Goal: Task Accomplishment & Management: Manage account settings

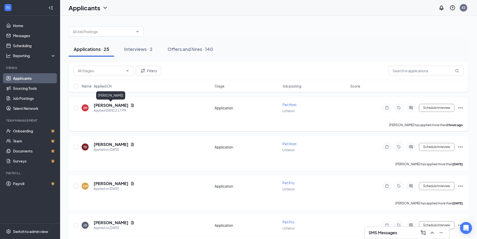
click at [120, 105] on h5 "[PERSON_NAME]" at bounding box center [111, 105] width 35 height 6
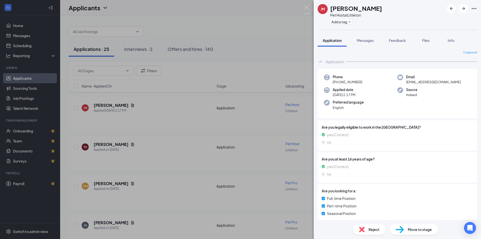
click at [306, 5] on img at bounding box center [306, 10] width 6 height 10
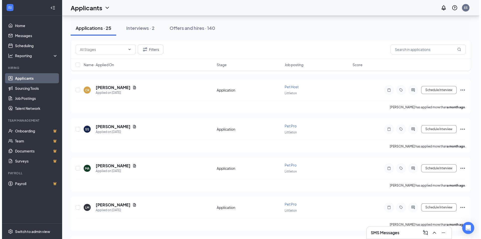
scroll to position [836, 0]
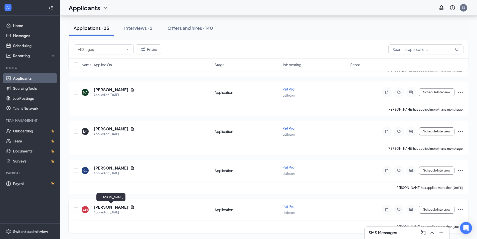
click at [112, 209] on h5 "[PERSON_NAME]" at bounding box center [111, 207] width 35 height 6
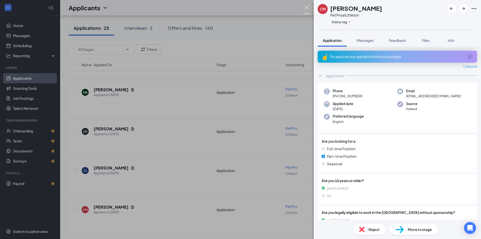
click at [306, 14] on img at bounding box center [306, 10] width 6 height 10
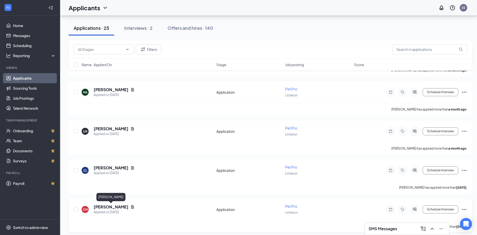
click at [112, 205] on h5 "[PERSON_NAME]" at bounding box center [111, 207] width 35 height 6
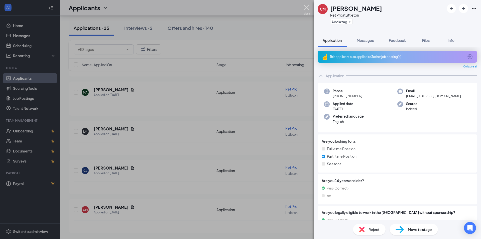
click at [305, 10] on img at bounding box center [306, 10] width 6 height 10
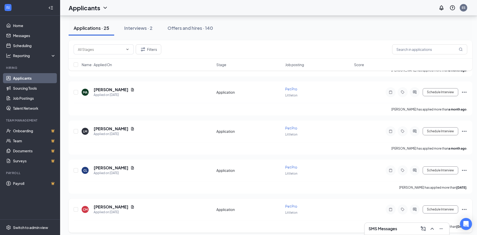
click at [463, 207] on icon "Ellipses" at bounding box center [464, 209] width 6 height 6
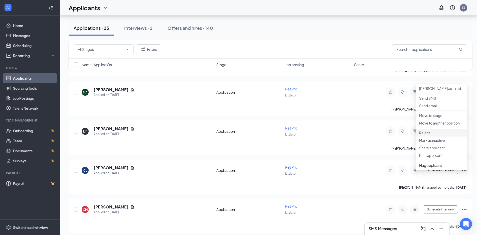
click at [426, 135] on p "Reject" at bounding box center [441, 132] width 45 height 5
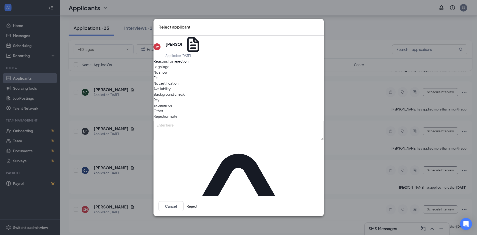
click at [163, 108] on span "Other" at bounding box center [158, 111] width 10 height 6
click at [197, 201] on button "Reject" at bounding box center [191, 206] width 11 height 10
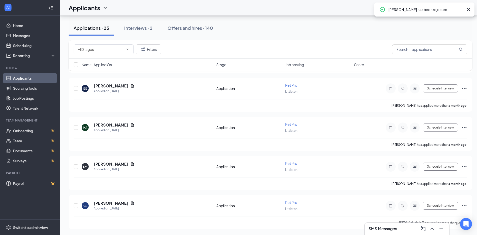
scroll to position [801, 0]
click at [101, 204] on h5 "[PERSON_NAME]" at bounding box center [111, 203] width 35 height 6
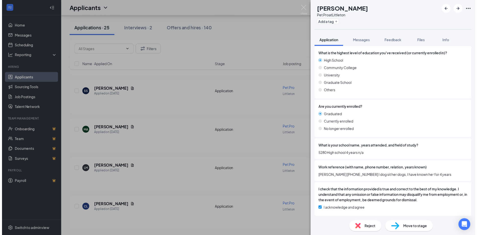
scroll to position [601, 0]
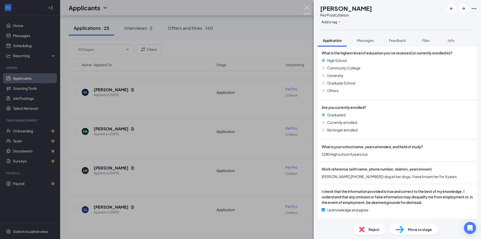
click at [309, 9] on img at bounding box center [306, 10] width 6 height 10
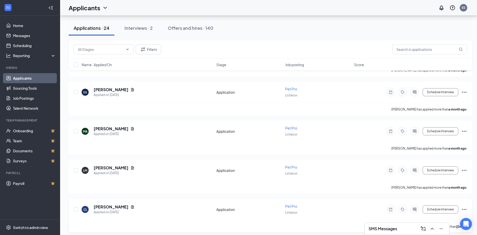
click at [462, 207] on icon "Ellipses" at bounding box center [464, 209] width 6 height 6
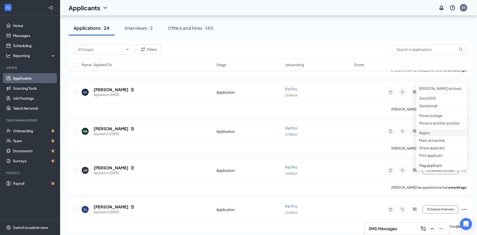
click at [432, 135] on p "Reject" at bounding box center [441, 132] width 45 height 5
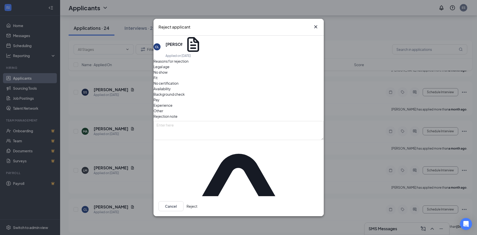
click at [257, 108] on div "Other" at bounding box center [238, 111] width 170 height 6
click at [197, 201] on button "Reject" at bounding box center [191, 206] width 11 height 10
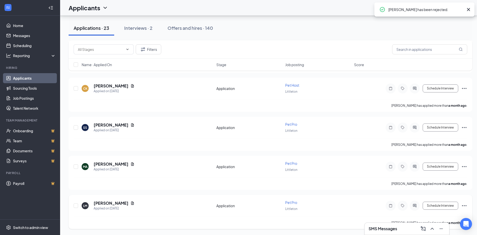
scroll to position [762, 0]
click at [103, 203] on h5 "[PERSON_NAME]" at bounding box center [111, 203] width 35 height 6
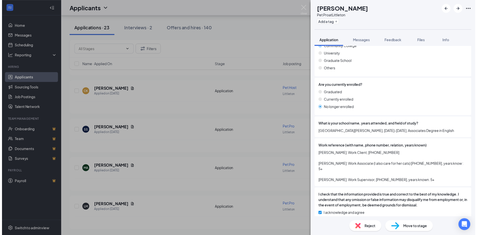
scroll to position [609, 0]
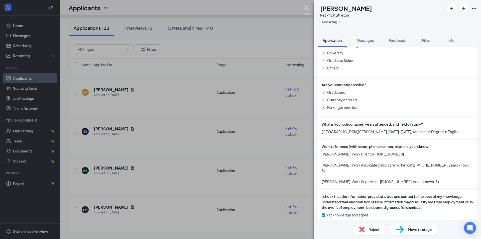
click at [308, 10] on img at bounding box center [306, 10] width 6 height 10
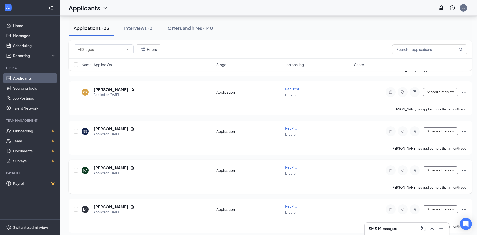
scroll to position [762, 0]
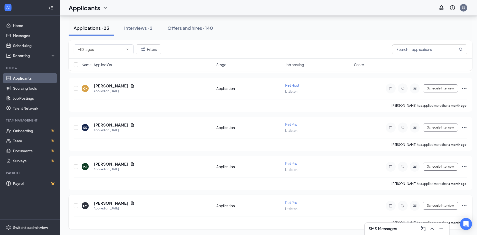
click at [466, 204] on icon "Ellipses" at bounding box center [464, 205] width 6 height 6
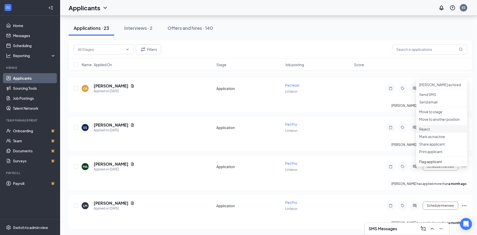
click at [428, 133] on li "Reject" at bounding box center [441, 129] width 51 height 8
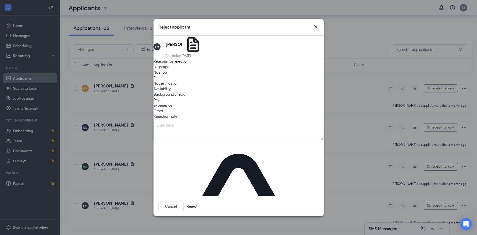
click at [167, 75] on span "No show" at bounding box center [160, 72] width 14 height 6
click at [163, 108] on span "Other" at bounding box center [158, 111] width 10 height 6
click at [167, 75] on span "No show" at bounding box center [160, 72] width 14 height 6
click at [197, 201] on button "Reject" at bounding box center [191, 206] width 11 height 10
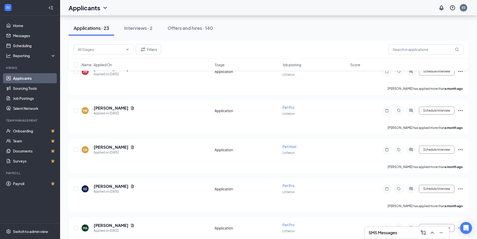
scroll to position [761, 0]
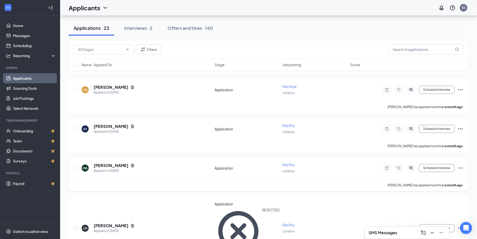
click at [462, 167] on icon "Ellipses" at bounding box center [460, 168] width 6 height 6
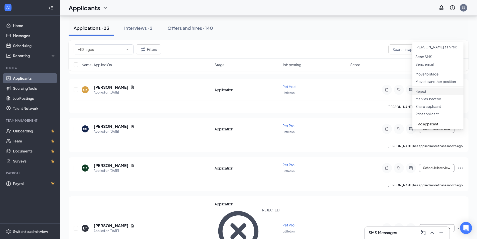
click at [429, 94] on p "Reject" at bounding box center [437, 91] width 45 height 5
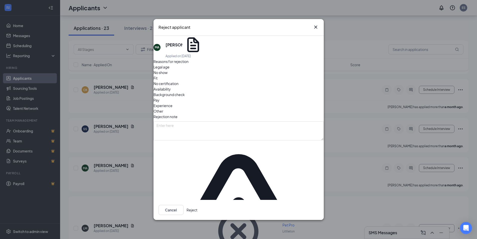
click at [257, 108] on div "Other" at bounding box center [238, 111] width 170 height 6
click at [197, 204] on button "Reject" at bounding box center [191, 209] width 11 height 10
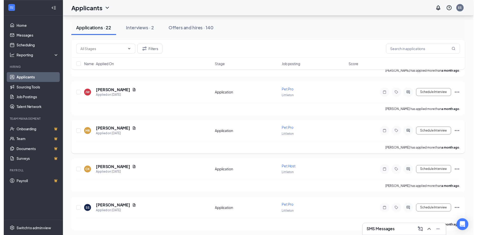
scroll to position [680, 0]
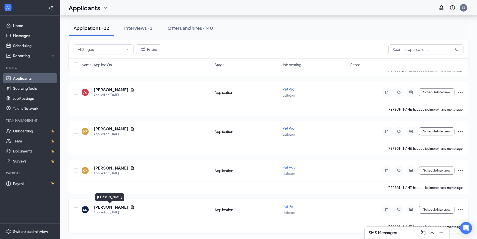
click at [102, 206] on h5 "[PERSON_NAME]" at bounding box center [111, 207] width 35 height 6
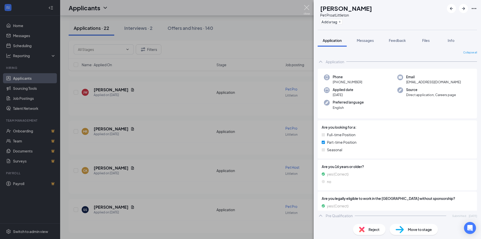
click at [305, 5] on img at bounding box center [306, 10] width 6 height 10
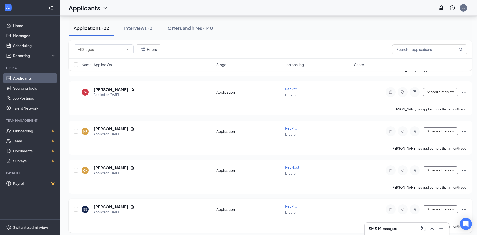
click at [463, 208] on icon "Ellipses" at bounding box center [464, 209] width 6 height 6
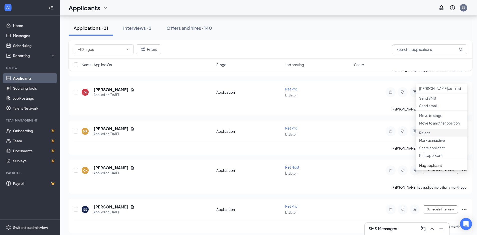
click at [424, 135] on p "Reject" at bounding box center [441, 132] width 45 height 5
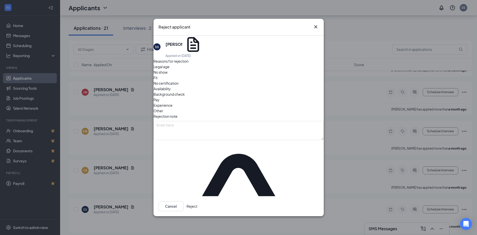
click at [163, 108] on span "Other" at bounding box center [158, 111] width 10 height 6
click at [197, 201] on button "Reject" at bounding box center [191, 206] width 11 height 10
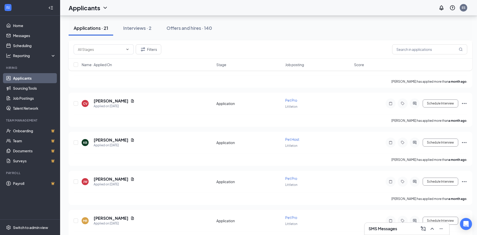
scroll to position [1426, 0]
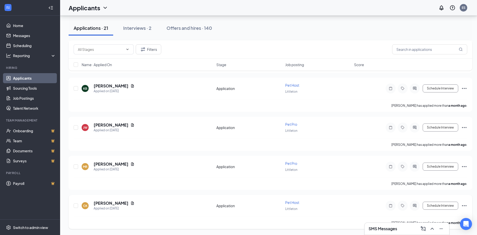
click at [465, 207] on icon "Ellipses" at bounding box center [464, 205] width 6 height 6
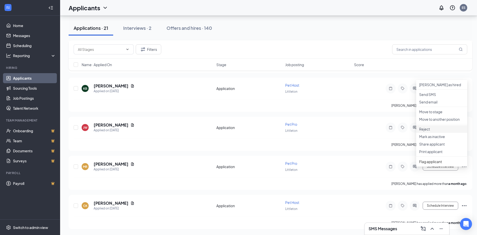
click at [442, 131] on p "Reject" at bounding box center [441, 128] width 45 height 5
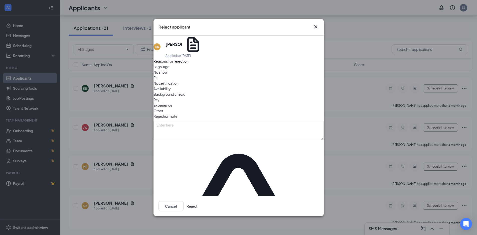
click at [163, 108] on span "Other" at bounding box center [158, 111] width 10 height 6
click at [197, 201] on button "Reject" at bounding box center [191, 206] width 11 height 10
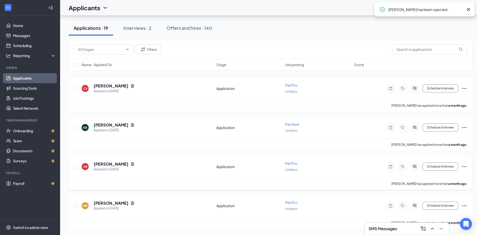
scroll to position [1348, 0]
click at [464, 205] on icon "Ellipses" at bounding box center [464, 205] width 6 height 6
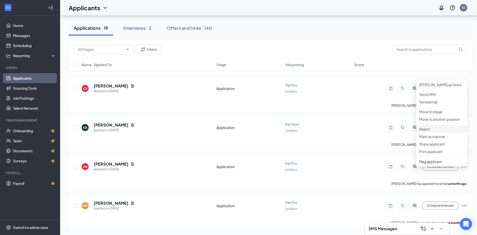
click at [425, 131] on p "Reject" at bounding box center [441, 128] width 45 height 5
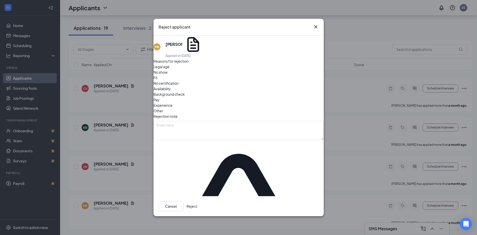
click at [163, 108] on span "Other" at bounding box center [158, 111] width 10 height 6
click at [197, 201] on button "Reject" at bounding box center [191, 206] width 11 height 10
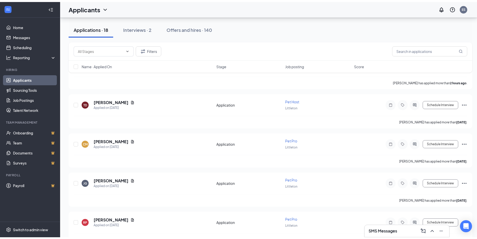
scroll to position [0, 0]
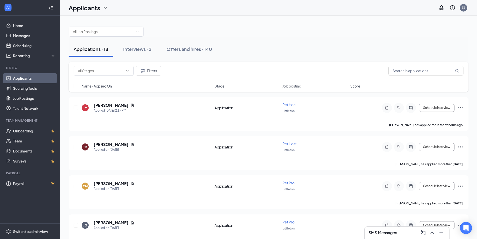
click at [107, 85] on span "Name · Applied On" at bounding box center [97, 85] width 30 height 5
click at [461, 108] on icon "Ellipses" at bounding box center [460, 107] width 5 height 1
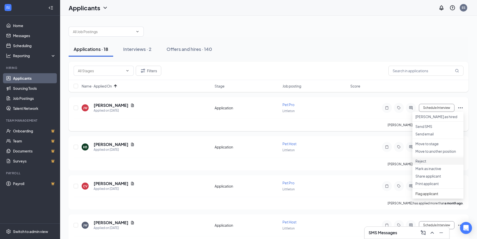
click at [424, 163] on p "Reject" at bounding box center [437, 160] width 45 height 5
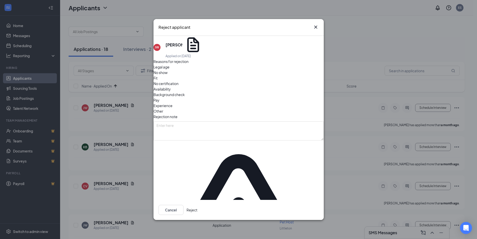
click at [163, 108] on span "Other" at bounding box center [158, 111] width 10 height 6
click at [197, 204] on button "Reject" at bounding box center [191, 209] width 11 height 10
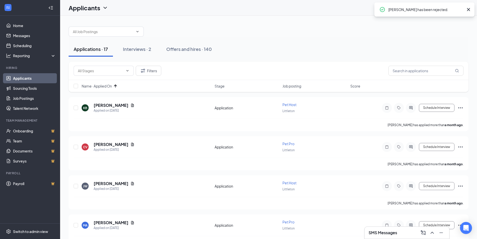
click at [467, 10] on icon "Cross" at bounding box center [468, 10] width 6 height 6
